Goal: Task Accomplishment & Management: Manage account settings

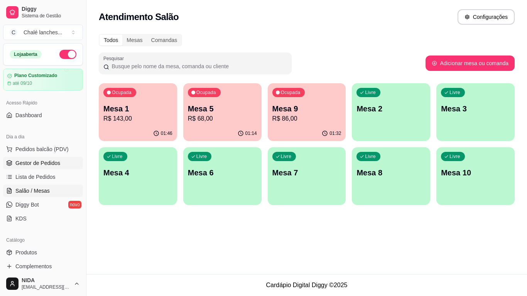
click at [56, 161] on span "Gestor de Pedidos" at bounding box center [37, 163] width 45 height 8
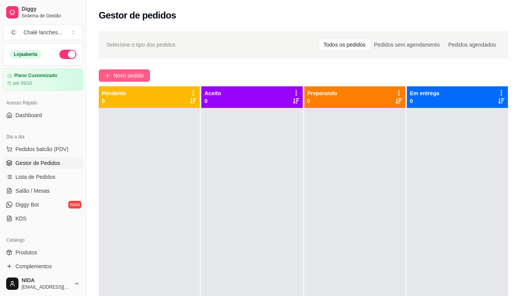
click at [136, 69] on button "Novo pedido" at bounding box center [124, 75] width 51 height 12
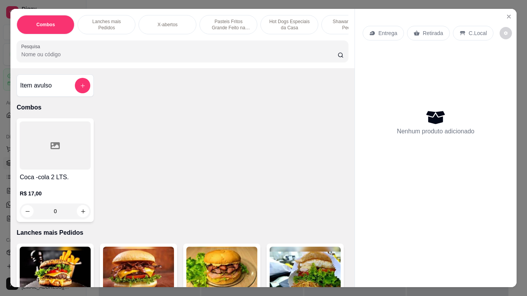
click at [213, 24] on p "Pasteis Fritos Grande Feito na Hora" at bounding box center [228, 25] width 45 height 12
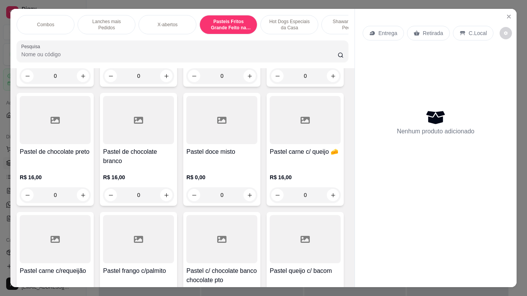
scroll to position [19, 0]
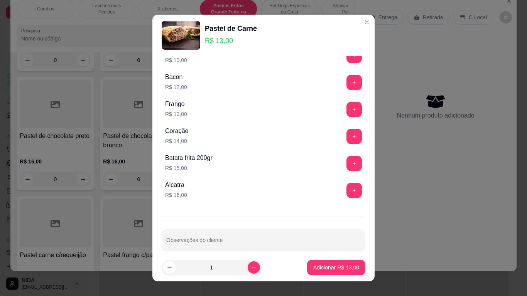
scroll to position [510, 0]
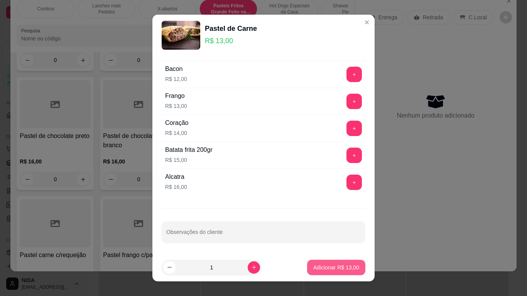
click at [333, 268] on p "Adicionar R$ 13,00" at bounding box center [336, 268] width 46 height 8
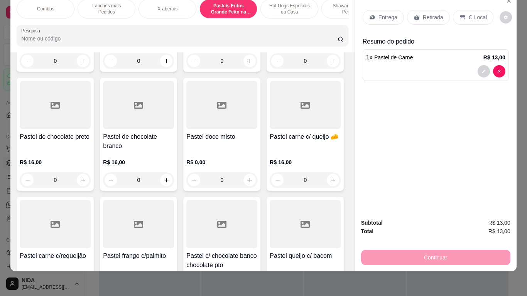
type input "1"
click at [429, 14] on p "Retirada" at bounding box center [433, 18] width 20 height 8
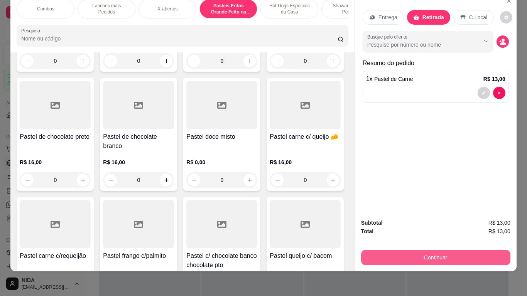
click at [447, 251] on button "Continuar" at bounding box center [435, 257] width 149 height 15
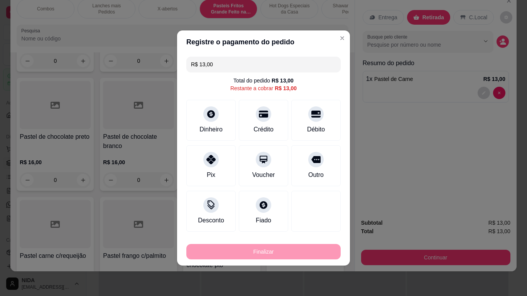
drag, startPoint x: 318, startPoint y: 158, endPoint x: 280, endPoint y: 252, distance: 100.8
click at [314, 159] on div at bounding box center [315, 159] width 15 height 15
type input "R$ 0,00"
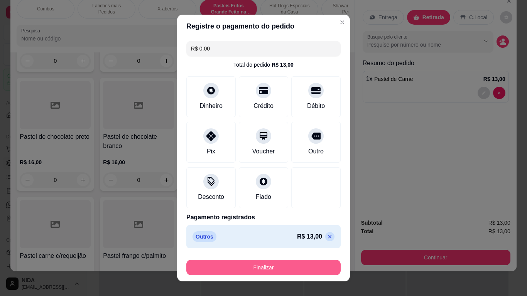
click at [273, 268] on button "Finalizar" at bounding box center [263, 267] width 154 height 15
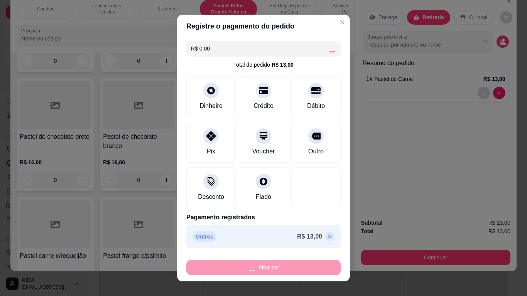
type input "0"
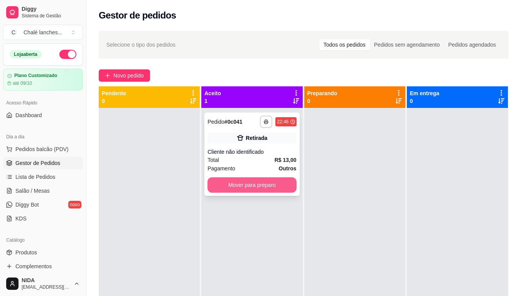
click at [243, 187] on button "Mover para preparo" at bounding box center [252, 185] width 89 height 15
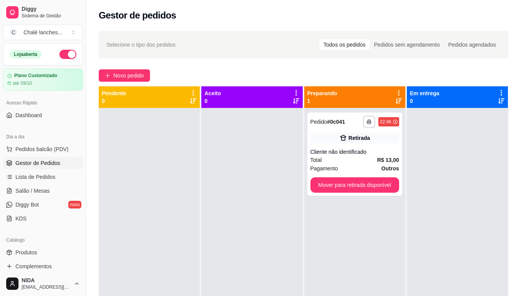
click at [150, 63] on div "**********" at bounding box center [303, 209] width 435 height 366
click at [141, 70] on button "Novo pedido" at bounding box center [124, 75] width 51 height 12
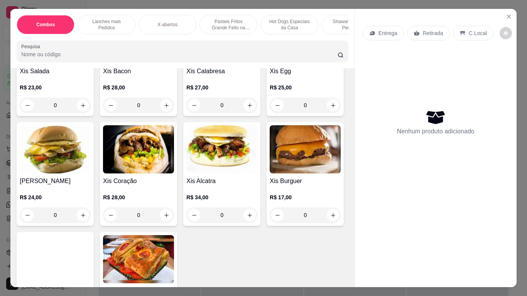
scroll to position [193, 0]
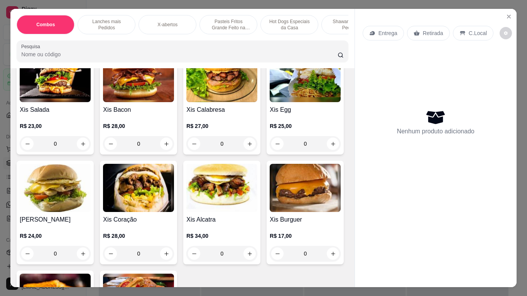
click at [82, 145] on div "0" at bounding box center [55, 143] width 71 height 15
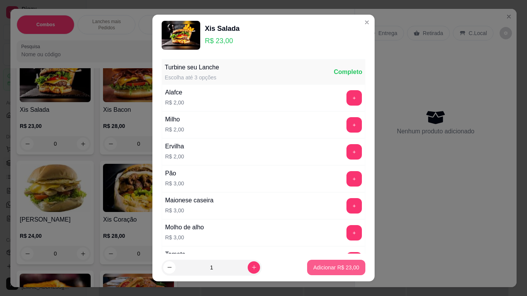
click at [332, 274] on button "Adicionar R$ 23,00" at bounding box center [336, 267] width 58 height 15
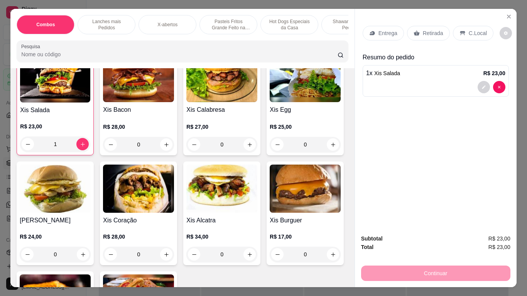
type input "1"
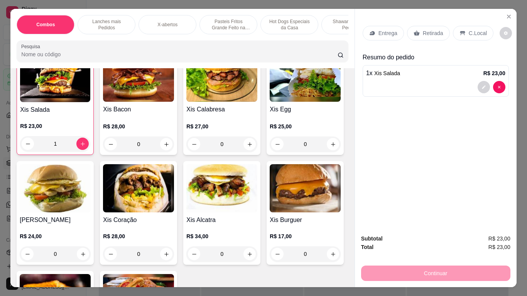
click at [387, 32] on p "Entrega" at bounding box center [388, 33] width 19 height 8
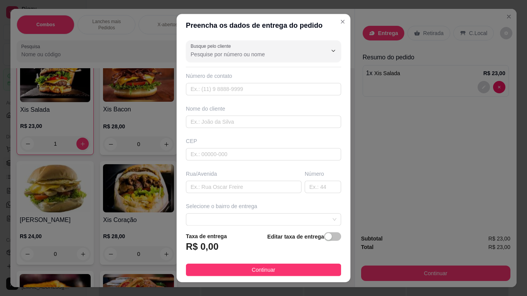
click at [482, 86] on icon "decrease-product-quantity" at bounding box center [483, 87] width 3 height 3
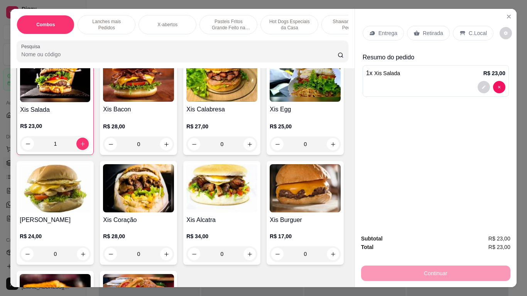
click at [482, 86] on icon "decrease-product-quantity" at bounding box center [483, 87] width 3 height 3
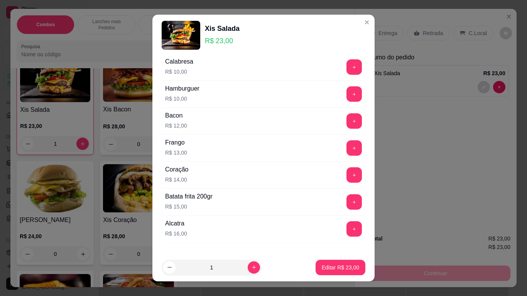
scroll to position [510, 0]
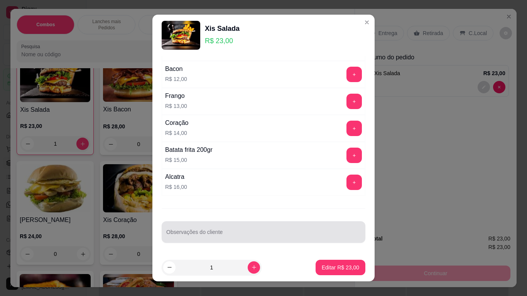
click at [231, 237] on input "Observações do cliente" at bounding box center [263, 236] width 194 height 8
click at [250, 229] on div "POUCA MAIO" at bounding box center [263, 232] width 194 height 15
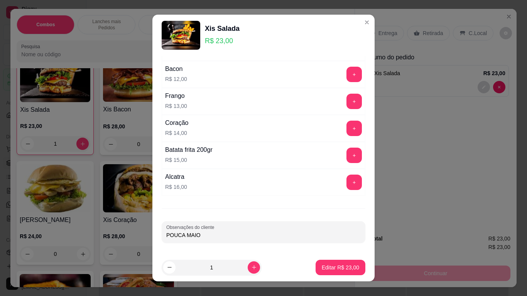
click at [251, 235] on input "POUCA MAIO" at bounding box center [263, 236] width 194 height 8
type input "POUCA MAION"
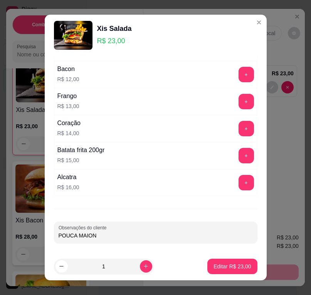
click at [145, 242] on div "Observações do cliente [PERSON_NAME]" at bounding box center [156, 233] width 204 height 22
click at [148, 238] on input "POUCA MAION" at bounding box center [156, 236] width 194 height 8
click at [311, 6] on html "Diggy Sistema de Gestão C Chalé lanches ... Loja aberta Plano Customizado até 0…" at bounding box center [155, 147] width 311 height 295
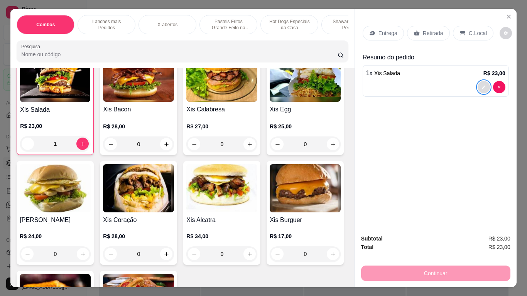
click at [482, 85] on icon "decrease-product-quantity" at bounding box center [484, 87] width 5 height 5
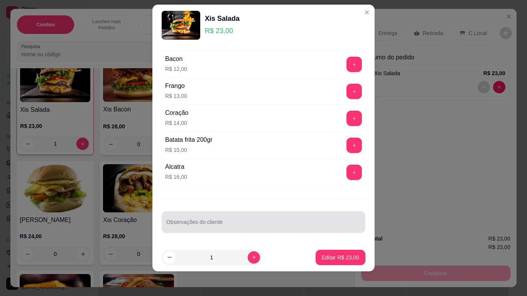
click at [194, 230] on div "Observações do cliente" at bounding box center [264, 222] width 204 height 22
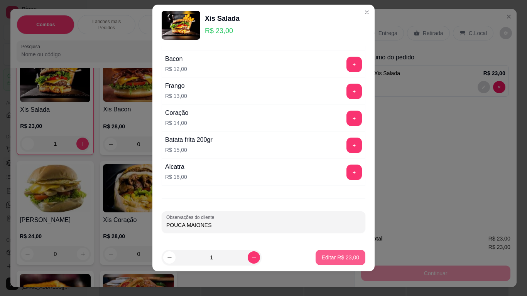
type input "POUCA MAIONESE"
click at [342, 256] on p "Editar R$ 23,00" at bounding box center [340, 258] width 37 height 8
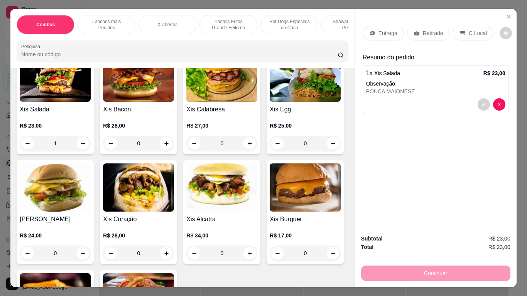
type input "0"
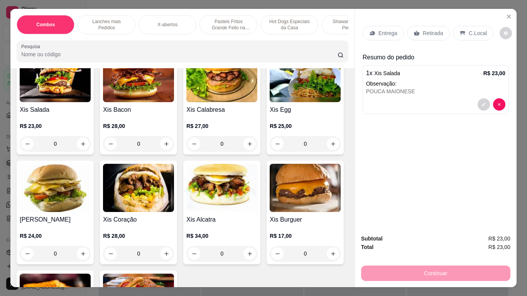
click at [381, 39] on div "Entrega Retirada C.Local" at bounding box center [436, 33] width 146 height 27
click at [388, 31] on p "Entrega" at bounding box center [388, 33] width 19 height 8
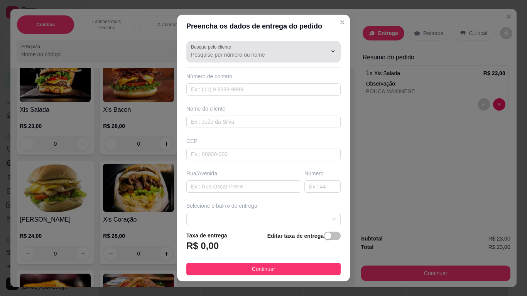
click at [292, 51] on div at bounding box center [263, 51] width 145 height 15
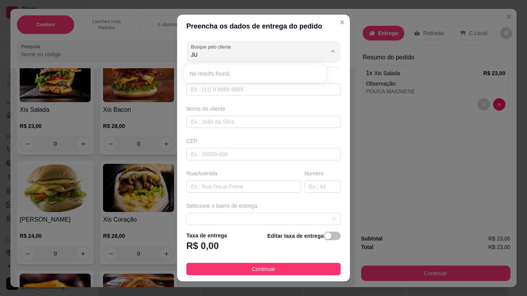
type input "J"
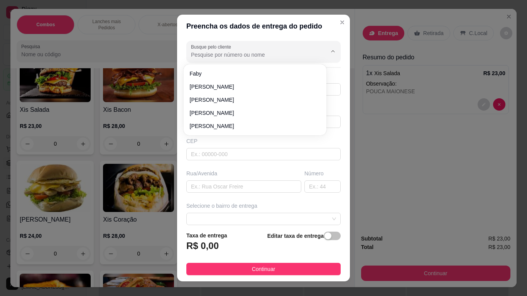
click at [293, 270] on button "Continuar" at bounding box center [263, 269] width 154 height 12
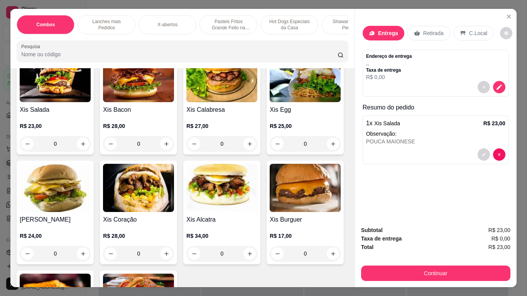
drag, startPoint x: 473, startPoint y: 282, endPoint x: 473, endPoint y: 278, distance: 4.7
click at [475, 282] on div "Subtotal R$ 23,00 Taxa de entrega R$ 0,00 Total R$ 23,00 Continuar" at bounding box center [436, 254] width 162 height 68
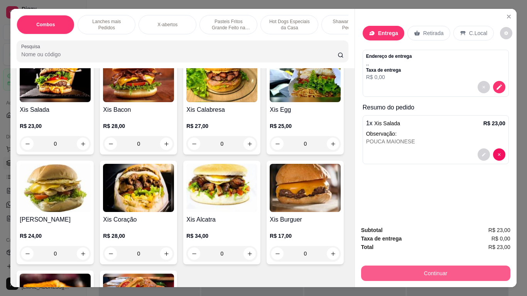
click at [477, 272] on button "Continuar" at bounding box center [435, 273] width 149 height 15
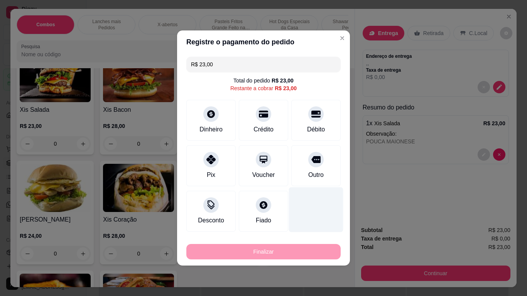
click at [300, 161] on div "Outro" at bounding box center [315, 165] width 49 height 41
type input "R$ 0,00"
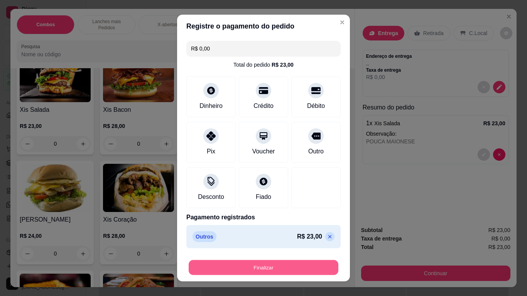
click at [243, 263] on button "Finalizar" at bounding box center [264, 267] width 150 height 15
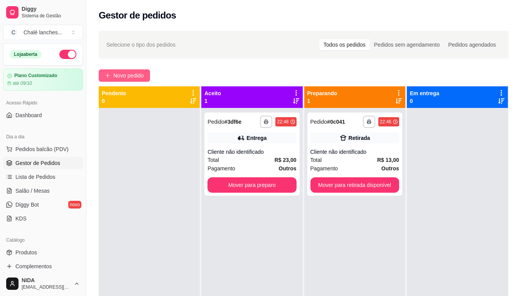
click at [113, 71] on button "Novo pedido" at bounding box center [124, 75] width 51 height 12
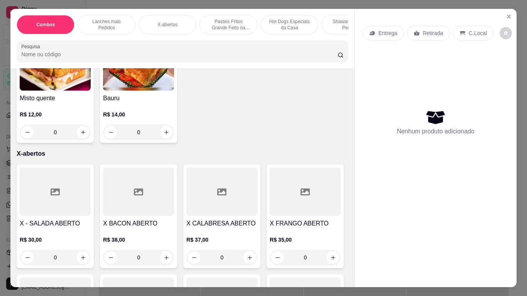
scroll to position [386, 0]
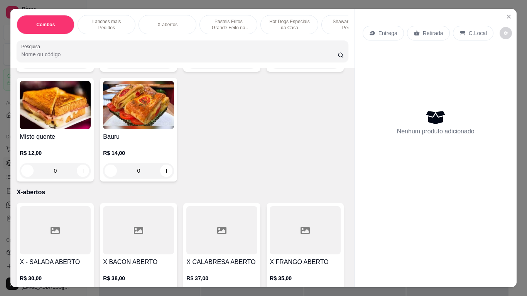
click at [270, 69] on div "0" at bounding box center [305, 60] width 71 height 15
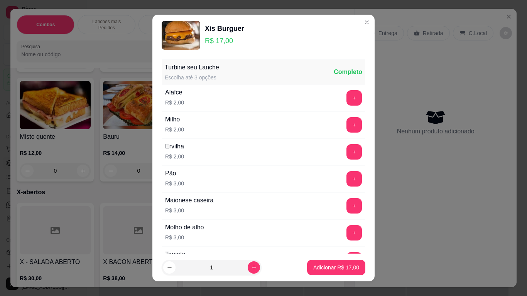
click at [349, 263] on button "Adicionar R$ 17,00" at bounding box center [336, 267] width 58 height 15
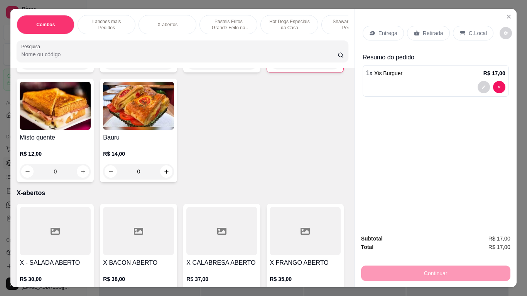
type input "1"
click at [325, 40] on div "Combos Lanches mais Pedidos X-abertos Pasteis Fritos Grande Feito na Hora Hot D…" at bounding box center [182, 38] width 344 height 59
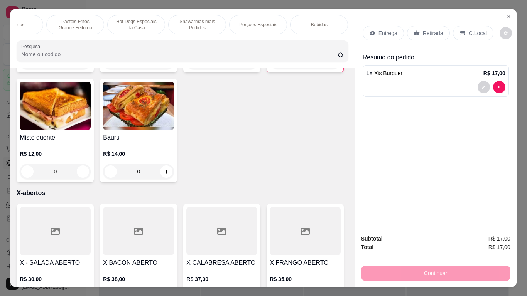
click at [323, 22] on p "Bebidas" at bounding box center [319, 25] width 17 height 6
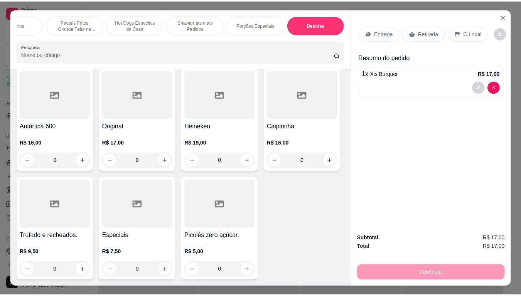
scroll to position [19, 0]
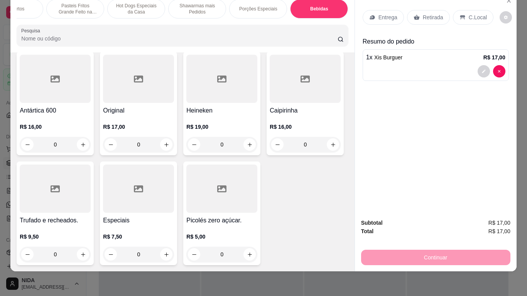
type input "1"
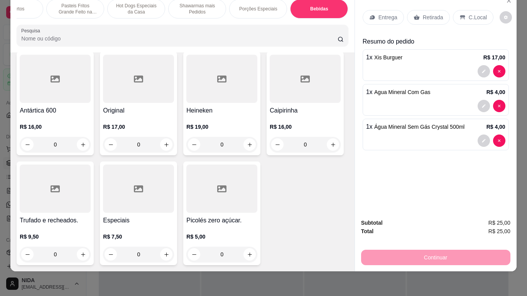
click at [415, 14] on icon at bounding box center [417, 17] width 6 height 6
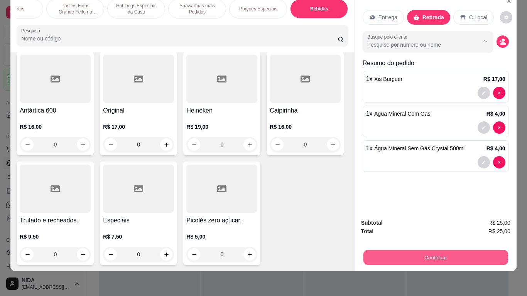
click at [501, 253] on button "Continuar" at bounding box center [435, 257] width 145 height 15
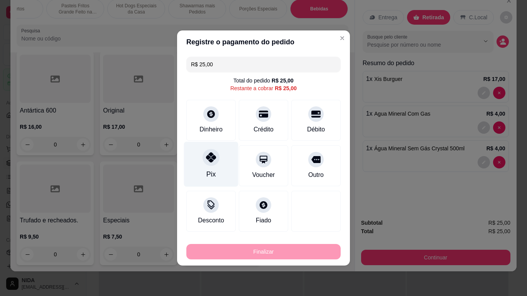
click at [210, 180] on div "Pix" at bounding box center [211, 164] width 54 height 45
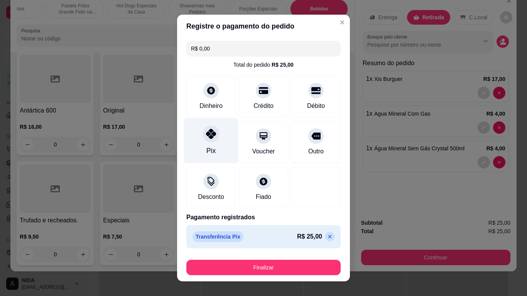
click at [193, 137] on div "Pix" at bounding box center [211, 140] width 54 height 45
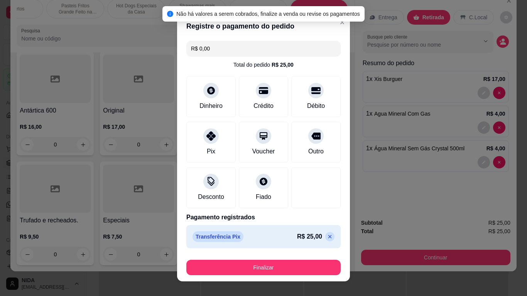
click at [327, 238] on icon at bounding box center [330, 237] width 6 height 6
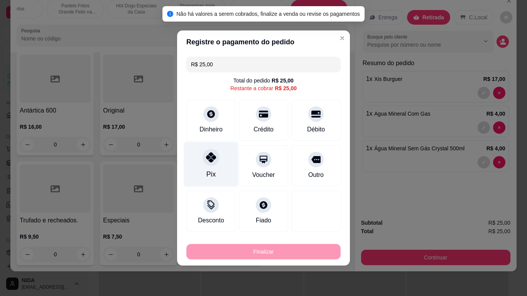
click at [214, 157] on icon at bounding box center [211, 157] width 10 height 10
type input "R$ 0,00"
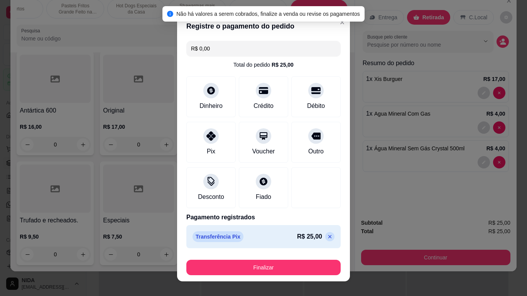
click at [298, 279] on footer "Finalizar" at bounding box center [263, 266] width 173 height 31
click at [304, 271] on button "Finalizar" at bounding box center [263, 267] width 154 height 15
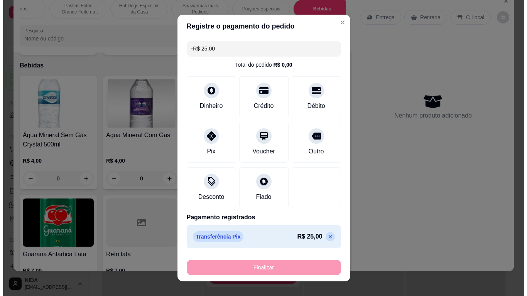
scroll to position [0, 0]
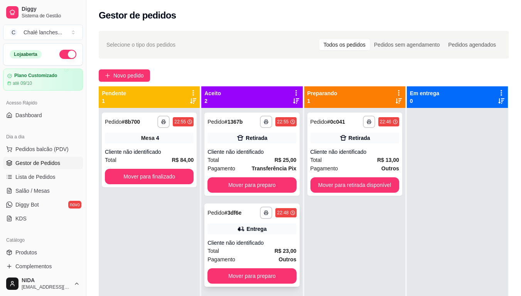
click at [264, 285] on div "**********" at bounding box center [252, 245] width 95 height 83
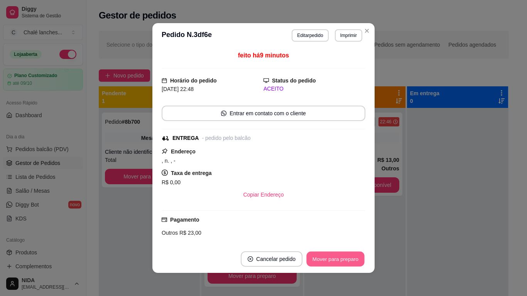
click at [306, 258] on button "Mover para preparo" at bounding box center [335, 259] width 58 height 15
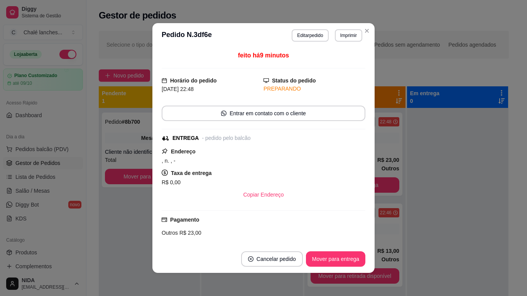
click at [352, 251] on footer "Cancelar pedido Mover para entrega" at bounding box center [263, 259] width 222 height 28
click at [352, 252] on button "Mover para entrega" at bounding box center [336, 259] width 58 height 15
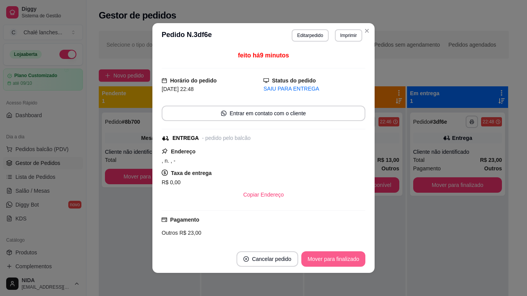
click at [350, 262] on button "Mover para finalizado" at bounding box center [333, 259] width 64 height 15
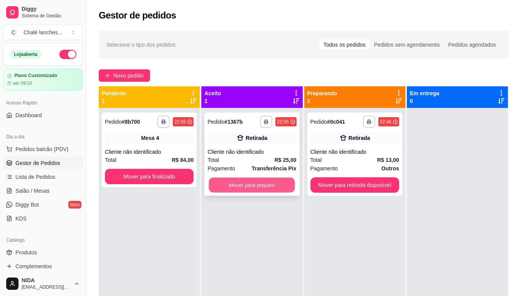
click at [285, 184] on button "Mover para preparo" at bounding box center [252, 185] width 86 height 15
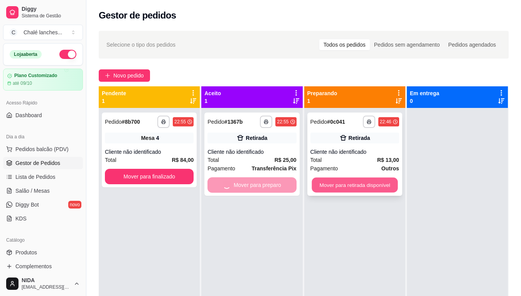
click at [325, 178] on button "Mover para retirada disponível" at bounding box center [355, 185] width 86 height 15
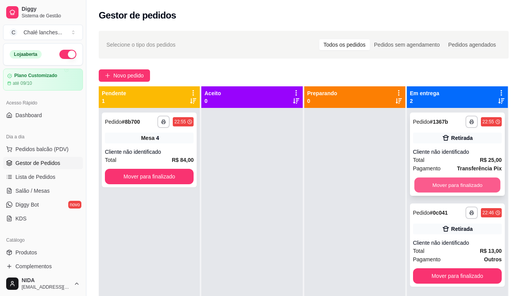
click at [451, 189] on button "Mover para finalizado" at bounding box center [457, 185] width 86 height 15
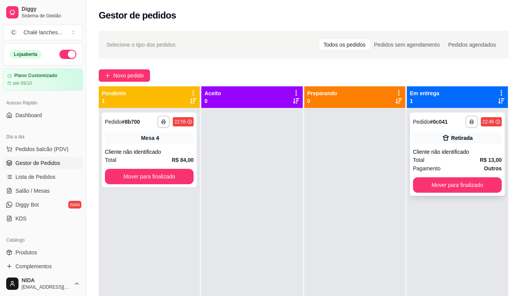
click at [466, 175] on div "**********" at bounding box center [457, 154] width 95 height 83
click at [490, 200] on div "**********" at bounding box center [457, 256] width 101 height 296
click at [490, 194] on div "**********" at bounding box center [457, 154] width 95 height 83
click at [453, 186] on button "Mover para finalizado" at bounding box center [457, 185] width 89 height 15
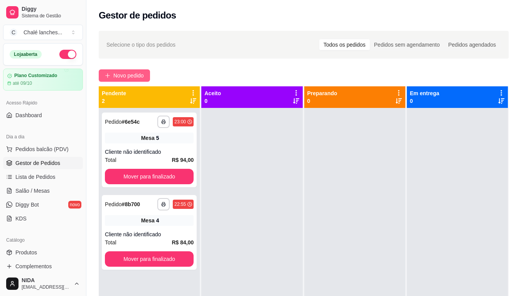
click at [140, 75] on span "Novo pedido" at bounding box center [128, 75] width 30 height 8
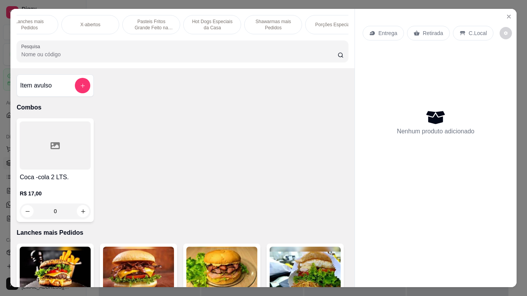
scroll to position [0, 93]
click at [327, 28] on div "Porções Especiais" at bounding box center [319, 24] width 58 height 19
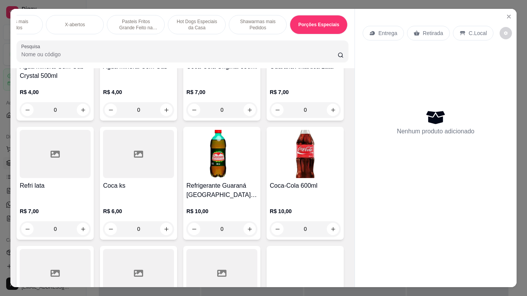
scroll to position [19, 0]
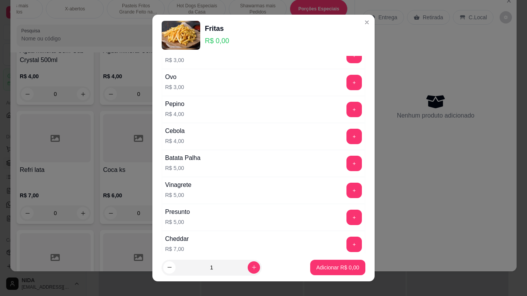
scroll to position [270, 0]
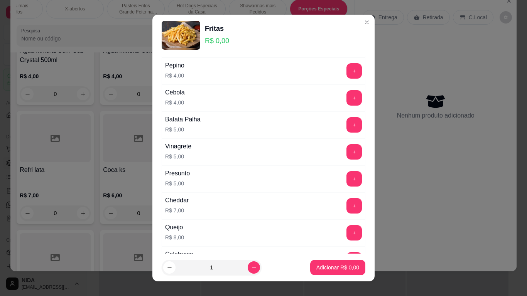
click at [347, 207] on button "+" at bounding box center [354, 205] width 15 height 15
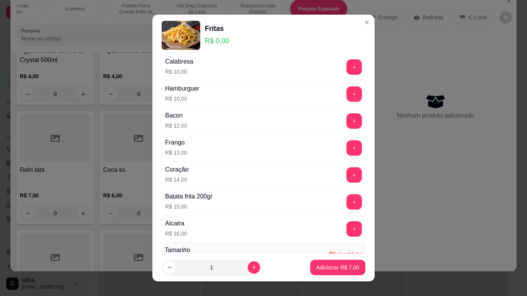
scroll to position [588, 0]
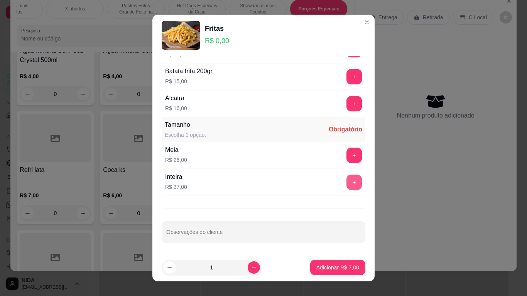
click at [347, 180] on button "+" at bounding box center [354, 182] width 15 height 15
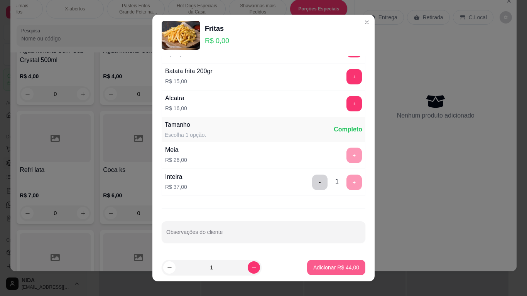
click at [352, 267] on button "Adicionar R$ 44,00" at bounding box center [336, 267] width 58 height 15
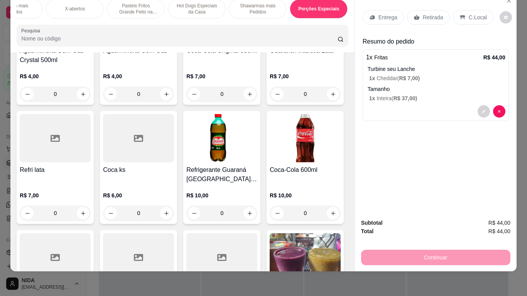
click at [384, 14] on p "Entrega" at bounding box center [388, 18] width 19 height 8
click at [336, 266] on div "Combos Lanches mais Pedidos X-abertos Pasteis Fritos Grande Feito na Hora Hot D…" at bounding box center [263, 148] width 527 height 296
click at [372, 14] on icon at bounding box center [372, 17] width 6 height 6
click at [320, 267] on div "Combos Lanches mais Pedidos X-abertos Pasteis Fritos Grande Feito na Hora Hot D…" at bounding box center [263, 148] width 527 height 296
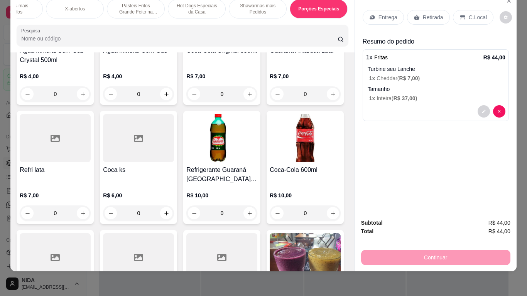
click at [386, 15] on p "Entrega" at bounding box center [388, 18] width 19 height 8
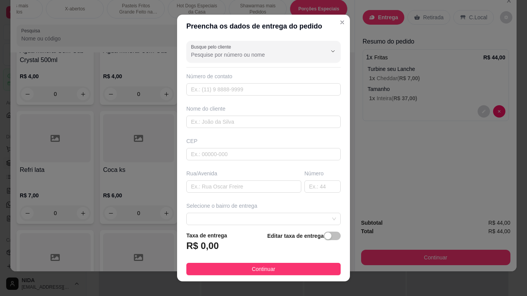
click at [308, 269] on button "Continuar" at bounding box center [263, 269] width 154 height 12
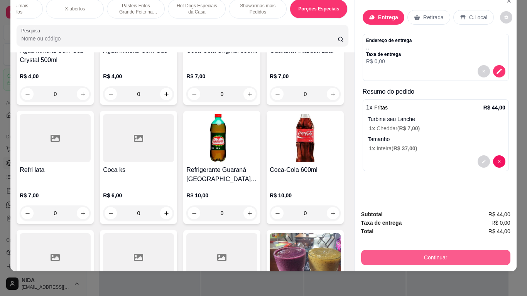
click at [388, 252] on button "Continuar" at bounding box center [435, 257] width 149 height 15
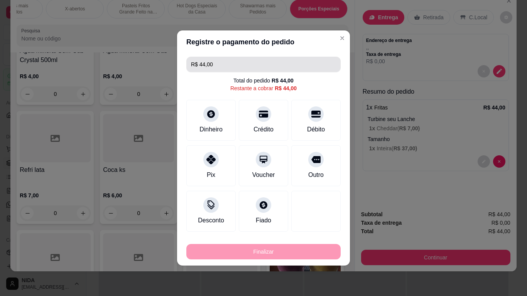
click at [204, 70] on input "R$ 44,00" at bounding box center [263, 64] width 145 height 15
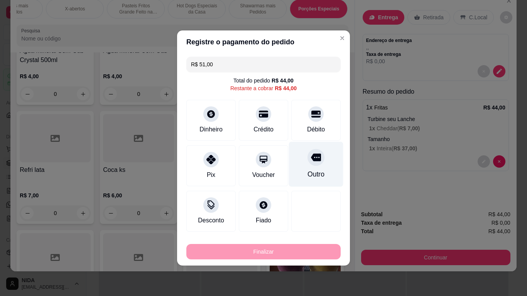
click at [310, 174] on div "Outro" at bounding box center [316, 174] width 17 height 10
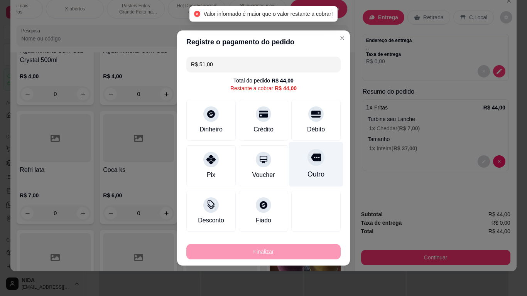
click at [313, 170] on div "Outro" at bounding box center [316, 174] width 17 height 10
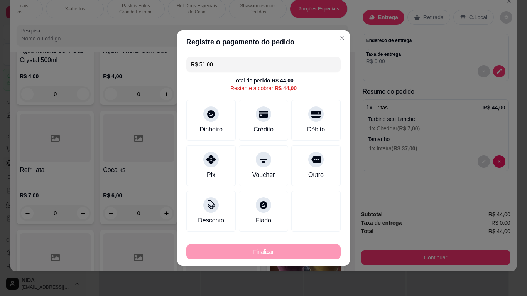
click at [282, 88] on div "R$ 44,00" at bounding box center [286, 89] width 22 height 8
click at [278, 81] on div "R$ 44,00" at bounding box center [283, 81] width 22 height 8
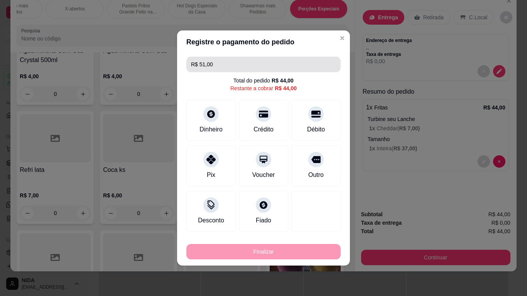
click at [265, 59] on input "R$ 51,00" at bounding box center [263, 64] width 145 height 15
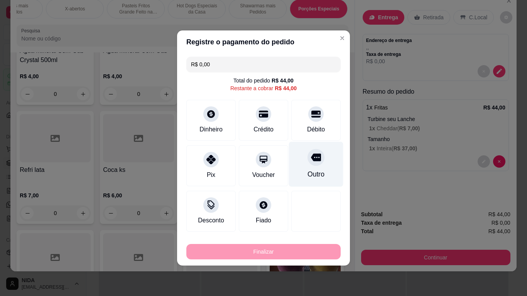
click at [294, 160] on div "Outro" at bounding box center [316, 164] width 54 height 45
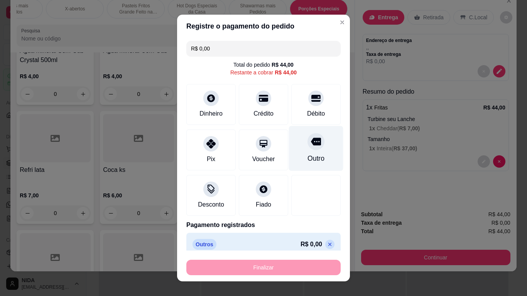
click at [307, 152] on div "Outro" at bounding box center [316, 148] width 54 height 45
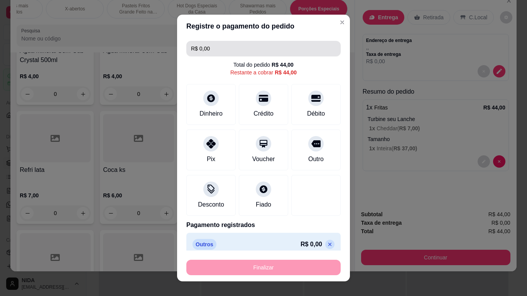
click at [273, 51] on input "R$ 0,00" at bounding box center [263, 48] width 145 height 15
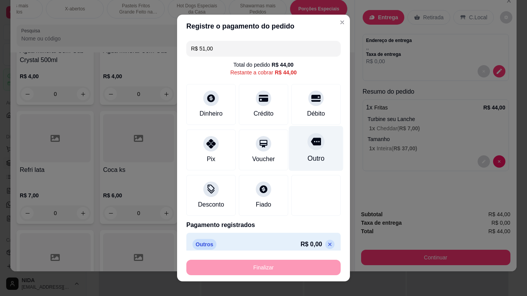
click at [307, 165] on div "Outro" at bounding box center [316, 148] width 54 height 45
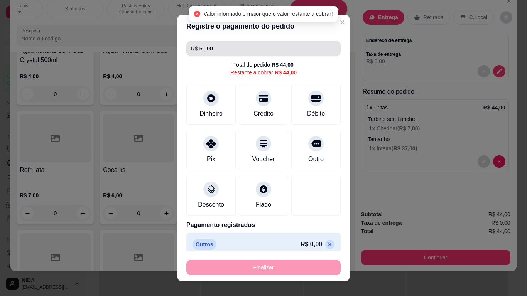
click at [257, 43] on input "R$ 51,00" at bounding box center [263, 48] width 145 height 15
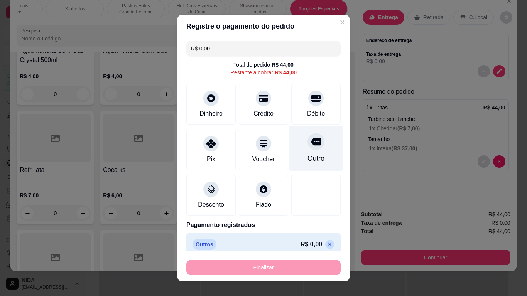
click at [308, 161] on div "Outro" at bounding box center [316, 159] width 17 height 10
click at [327, 244] on icon at bounding box center [330, 245] width 6 height 6
click at [308, 158] on div "Outro" at bounding box center [316, 159] width 17 height 10
click at [308, 161] on div "Outro" at bounding box center [316, 159] width 17 height 10
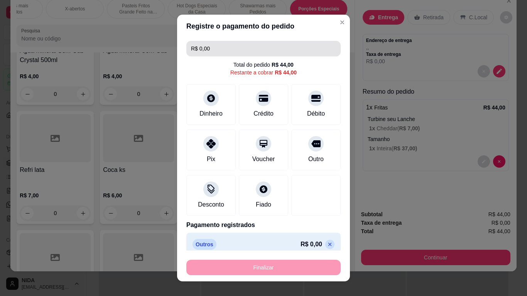
click at [262, 47] on input "R$ 0,00" at bounding box center [263, 48] width 145 height 15
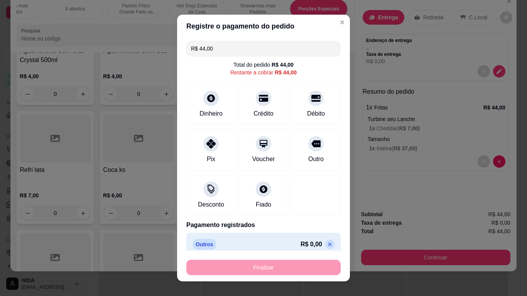
click at [283, 73] on div "R$ 44,00" at bounding box center [286, 73] width 22 height 8
click at [328, 243] on icon at bounding box center [329, 244] width 3 height 3
type input "R$ 0,00"
drag, startPoint x: 314, startPoint y: 238, endPoint x: 313, endPoint y: 244, distance: 5.5
click at [314, 240] on div "Outros R$ 0,00" at bounding box center [263, 244] width 154 height 23
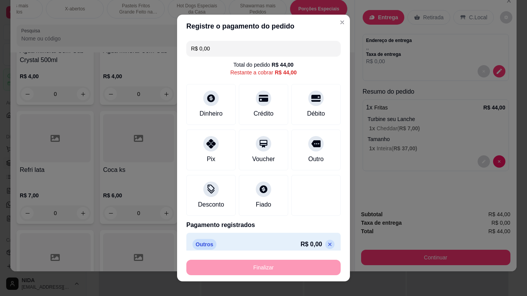
click at [327, 244] on icon at bounding box center [330, 245] width 6 height 6
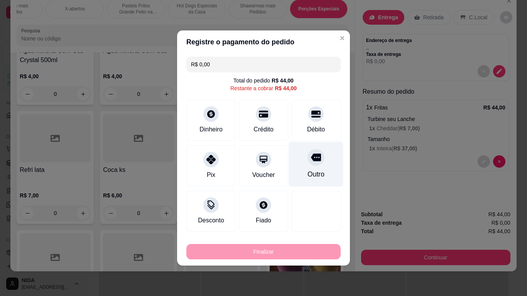
drag, startPoint x: 313, startPoint y: 244, endPoint x: 302, endPoint y: 164, distance: 81.0
click at [302, 164] on div "Outro" at bounding box center [316, 164] width 54 height 45
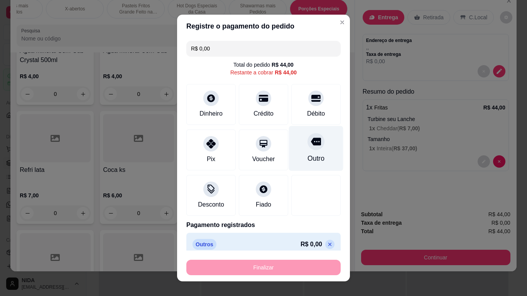
click at [300, 165] on div "Outro" at bounding box center [316, 148] width 54 height 45
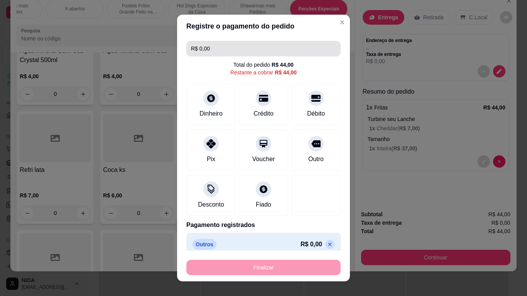
click at [257, 47] on input "R$ 0,00" at bounding box center [263, 48] width 145 height 15
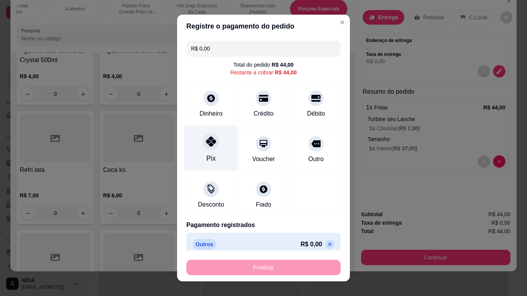
click at [208, 151] on div "Pix" at bounding box center [211, 148] width 54 height 45
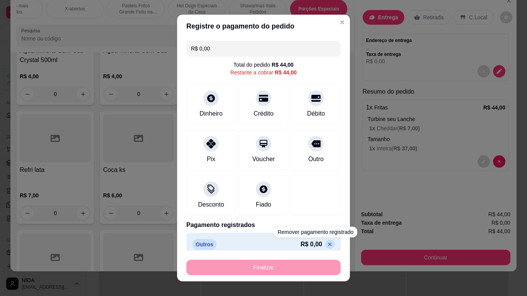
click at [327, 247] on icon at bounding box center [330, 245] width 6 height 6
click at [327, 243] on icon at bounding box center [330, 245] width 6 height 6
click at [356, 172] on div "Entrega Retirada C.Local Endereço de entrega , , Taxa de entrega R$ 0,00 Resumo…" at bounding box center [436, 98] width 162 height 211
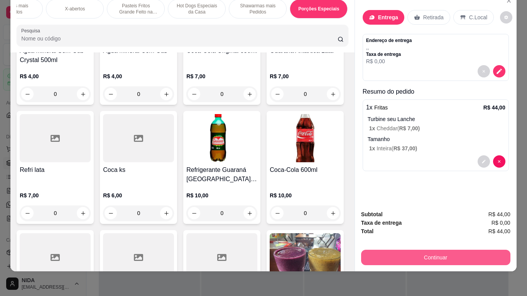
click at [376, 250] on button "Continuar" at bounding box center [435, 257] width 149 height 15
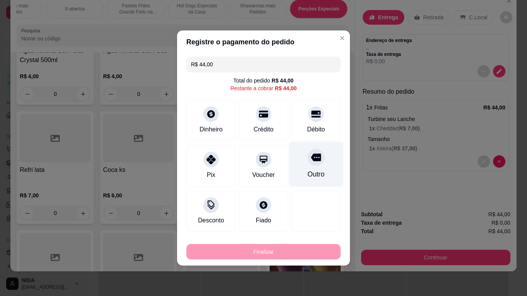
click at [324, 161] on div "Outro" at bounding box center [316, 164] width 54 height 45
type input "R$ 0,00"
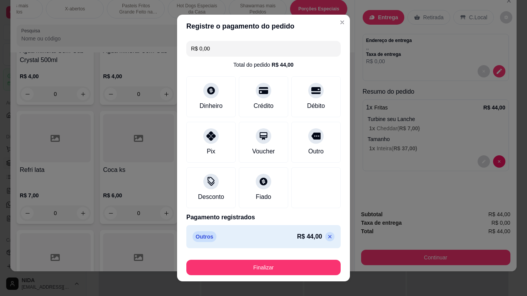
click at [306, 262] on button "Finalizar" at bounding box center [263, 267] width 154 height 15
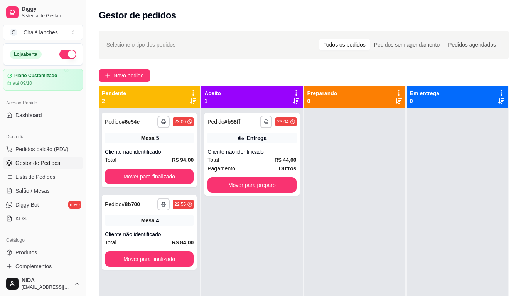
click at [134, 83] on div "**********" at bounding box center [303, 209] width 435 height 366
click at [140, 76] on span "Novo pedido" at bounding box center [128, 75] width 30 height 8
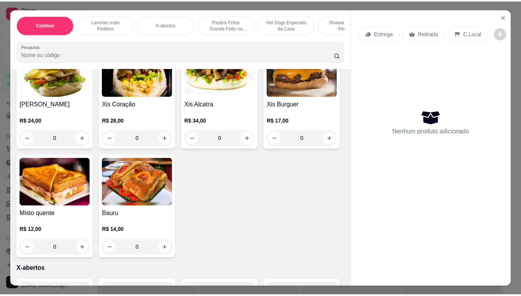
scroll to position [424, 0]
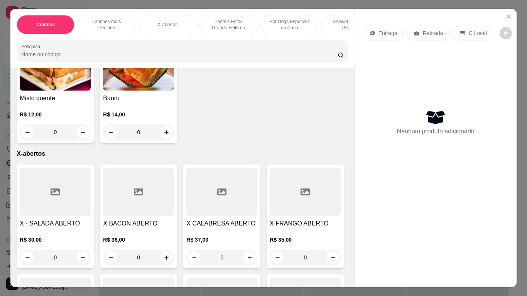
click at [270, 30] on div "0" at bounding box center [305, 22] width 71 height 15
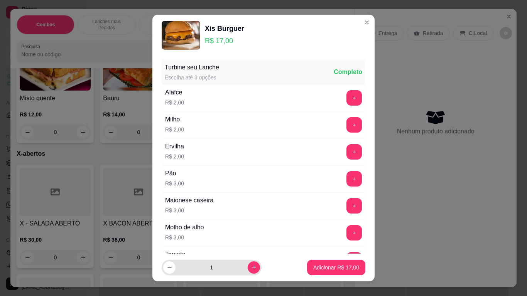
click at [237, 269] on input "1" at bounding box center [212, 267] width 72 height 15
click at [251, 269] on icon "increase-product-quantity" at bounding box center [254, 268] width 6 height 6
type input "2"
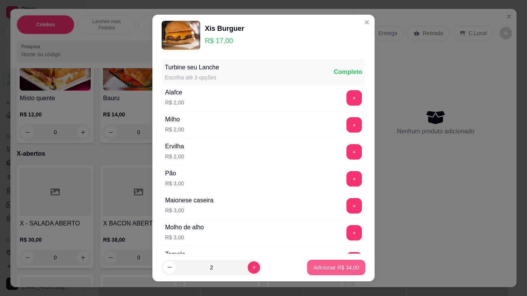
click at [324, 271] on p "Adicionar R$ 34,00" at bounding box center [336, 268] width 46 height 8
type input "2"
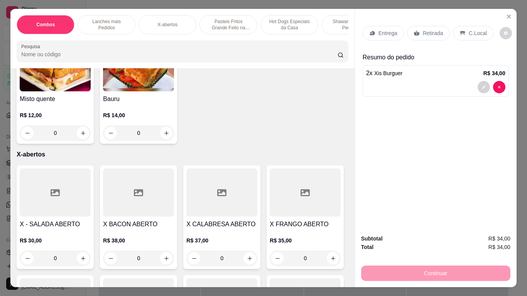
click at [417, 29] on div "Retirada" at bounding box center [428, 33] width 43 height 15
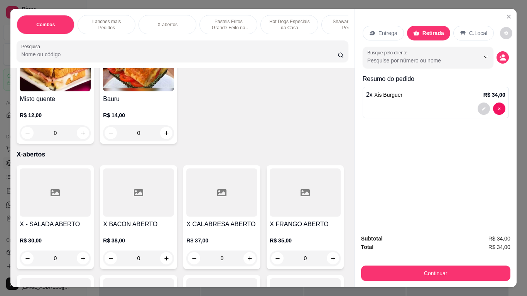
click at [436, 280] on div "Subtotal R$ 34,00 Total R$ 34,00 Continuar" at bounding box center [436, 257] width 162 height 59
click at [438, 279] on div "Subtotal R$ 34,00 Total R$ 34,00 Continuar" at bounding box center [436, 257] width 162 height 59
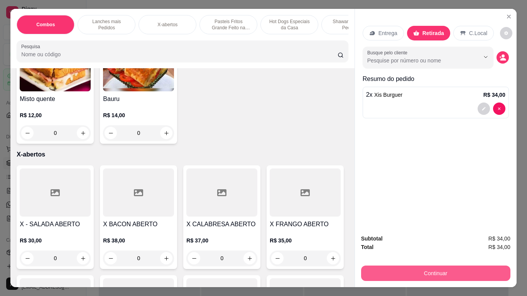
click at [442, 272] on button "Continuar" at bounding box center [435, 273] width 149 height 15
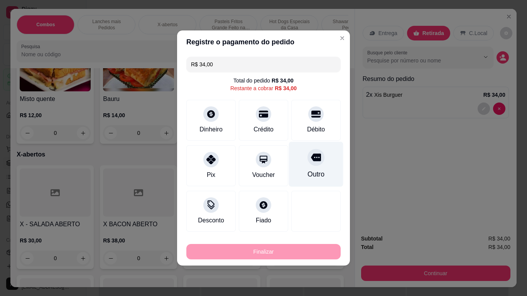
click at [321, 151] on div "Outro" at bounding box center [316, 164] width 54 height 45
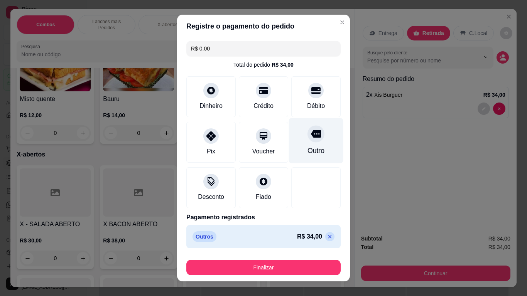
type input "R$ 0,00"
click at [296, 267] on button "Finalizar" at bounding box center [263, 267] width 154 height 15
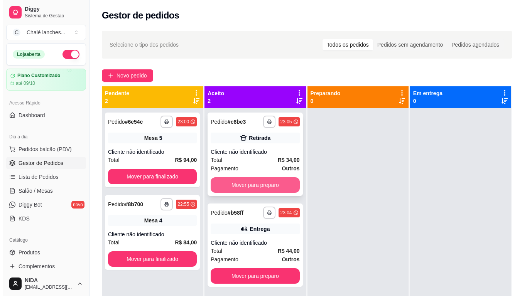
scroll to position [22, 0]
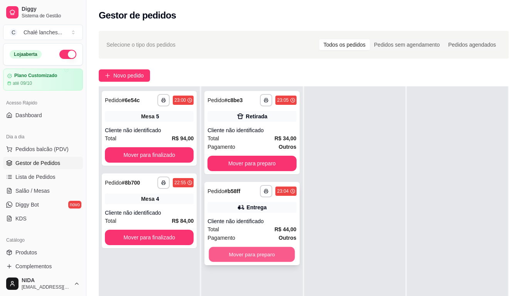
click at [254, 251] on button "Mover para preparo" at bounding box center [252, 254] width 86 height 15
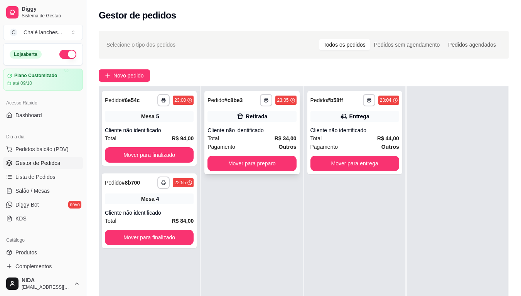
click at [267, 145] on div "Pagamento Outros" at bounding box center [252, 147] width 89 height 8
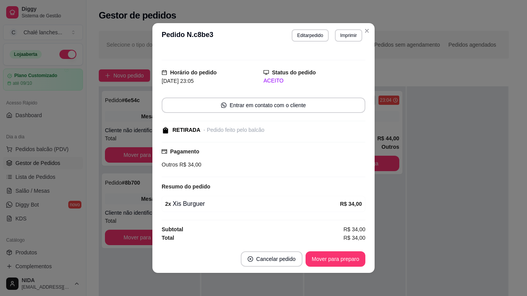
scroll to position [2, 0]
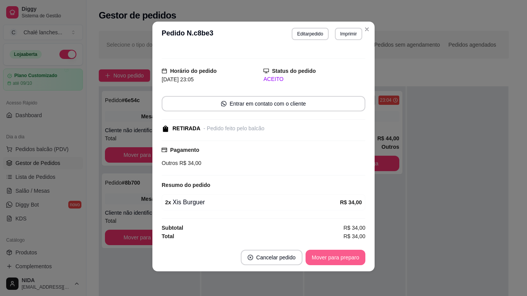
click at [340, 254] on button "Mover para preparo" at bounding box center [336, 257] width 60 height 15
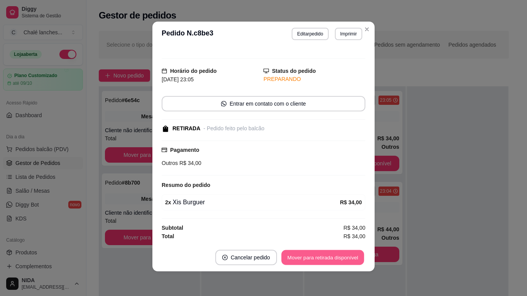
click at [349, 260] on button "Mover para retirada disponível" at bounding box center [322, 257] width 83 height 15
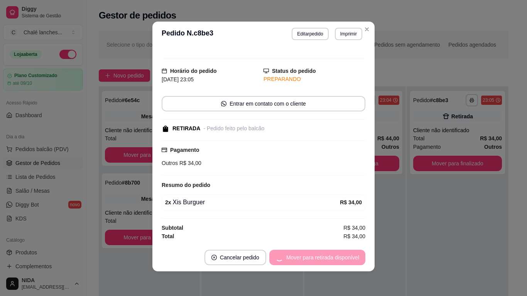
click at [346, 259] on div "Mover para retirada disponível" at bounding box center [317, 257] width 96 height 15
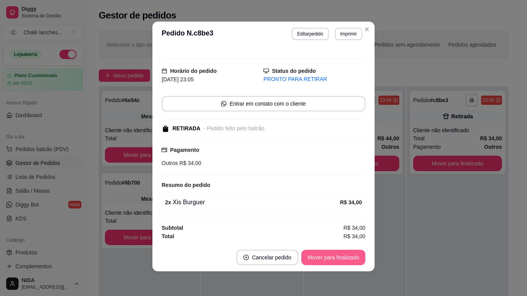
click at [347, 258] on button "Mover para finalizado" at bounding box center [333, 257] width 64 height 15
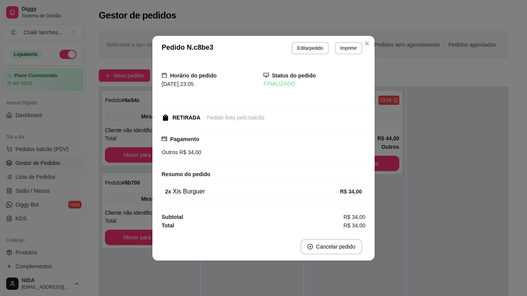
scroll to position [0, 0]
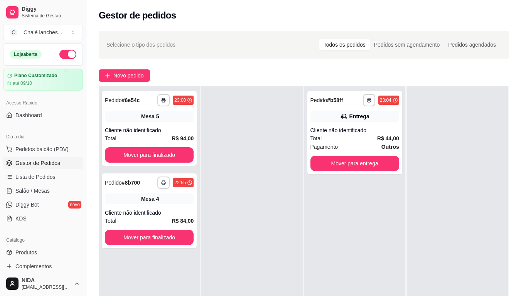
click at [398, 136] on div "**********" at bounding box center [354, 234] width 101 height 296
click at [389, 137] on strong "R$ 44,00" at bounding box center [388, 138] width 22 height 6
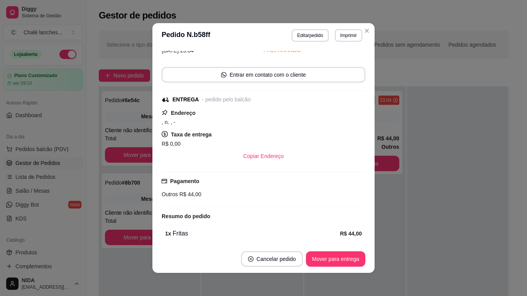
scroll to position [77, 0]
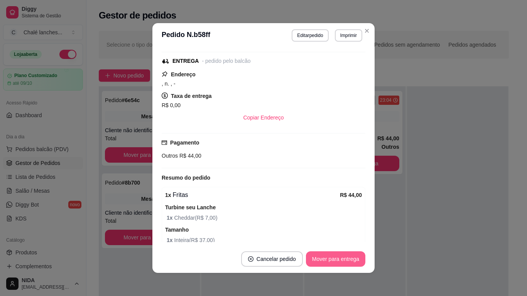
click at [335, 253] on button "Mover para entrega" at bounding box center [335, 259] width 59 height 15
click at [335, 253] on div "Mover para entrega" at bounding box center [330, 259] width 70 height 15
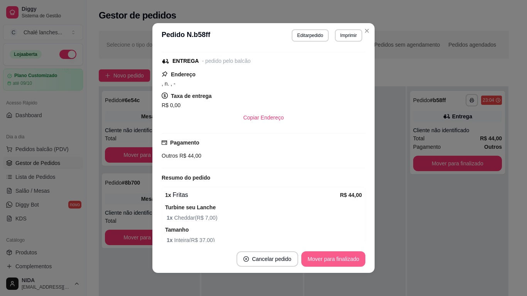
click at [338, 257] on button "Mover para finalizado" at bounding box center [333, 259] width 64 height 15
click at [338, 257] on div "Mover para finalizado" at bounding box center [333, 259] width 64 height 15
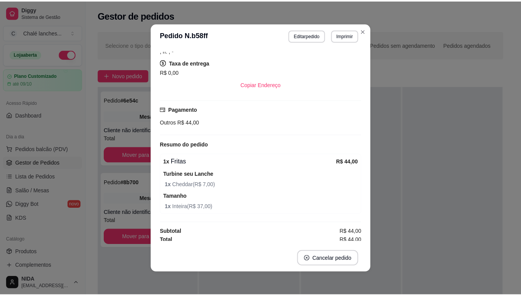
scroll to position [44, 0]
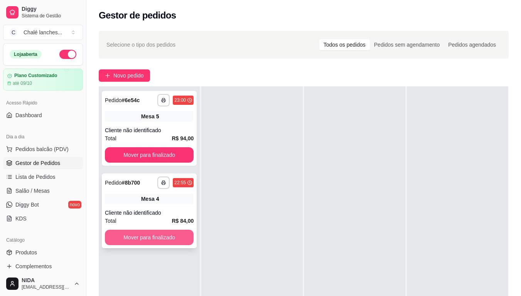
click at [187, 241] on button "Mover para finalizado" at bounding box center [149, 237] width 89 height 15
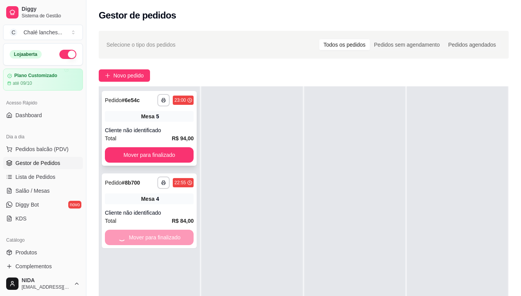
click at [170, 135] on div "Total R$ 94,00" at bounding box center [149, 138] width 89 height 8
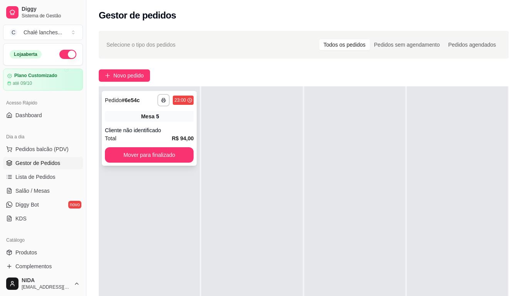
click at [182, 166] on div "**********" at bounding box center [149, 128] width 95 height 75
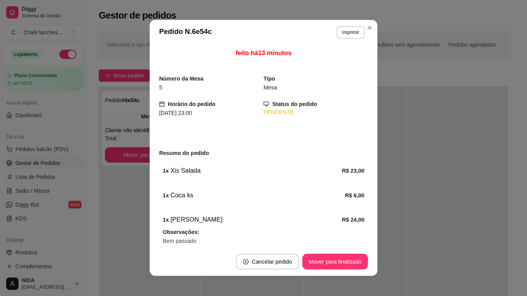
click at [186, 158] on div "Resumo do pedido" at bounding box center [263, 154] width 209 height 10
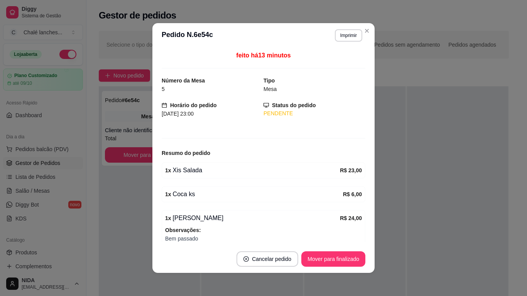
click at [306, 249] on footer "Cancelar pedido Mover para finalizado" at bounding box center [263, 259] width 222 height 28
click at [320, 264] on button "Mover para finalizado" at bounding box center [333, 259] width 64 height 15
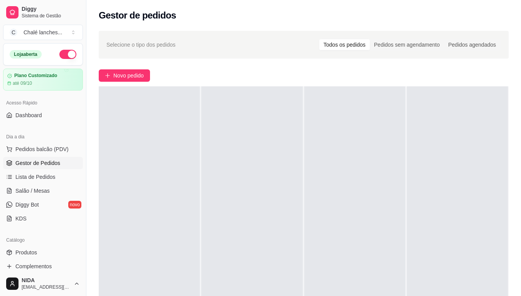
click at [232, 207] on div at bounding box center [251, 234] width 101 height 296
drag, startPoint x: 83, startPoint y: 196, endPoint x: 238, endPoint y: 220, distance: 156.9
click at [236, 222] on div at bounding box center [251, 234] width 101 height 296
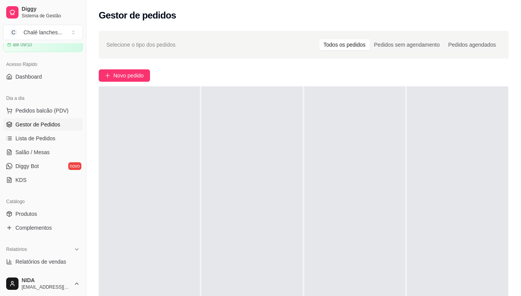
scroll to position [77, 0]
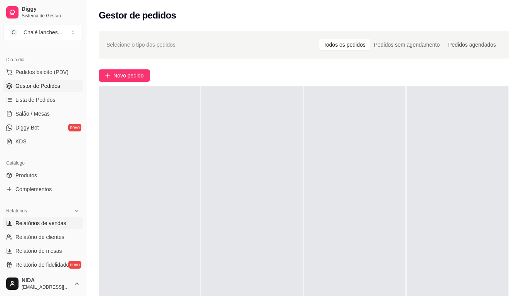
click at [45, 224] on span "Relatórios de vendas" at bounding box center [40, 224] width 51 height 8
select select "ALL"
select select "0"
